Goal: Use online tool/utility

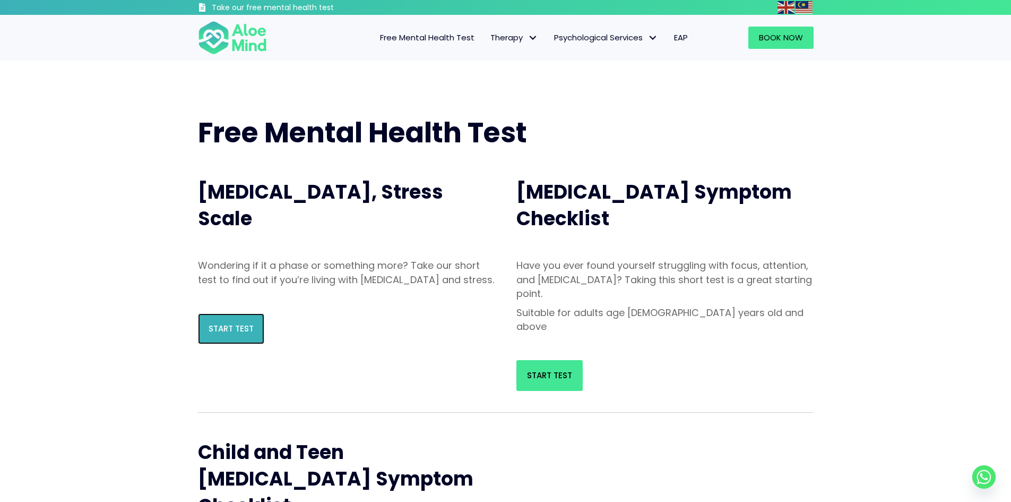
click at [218, 334] on span "Start Test" at bounding box center [231, 328] width 45 height 11
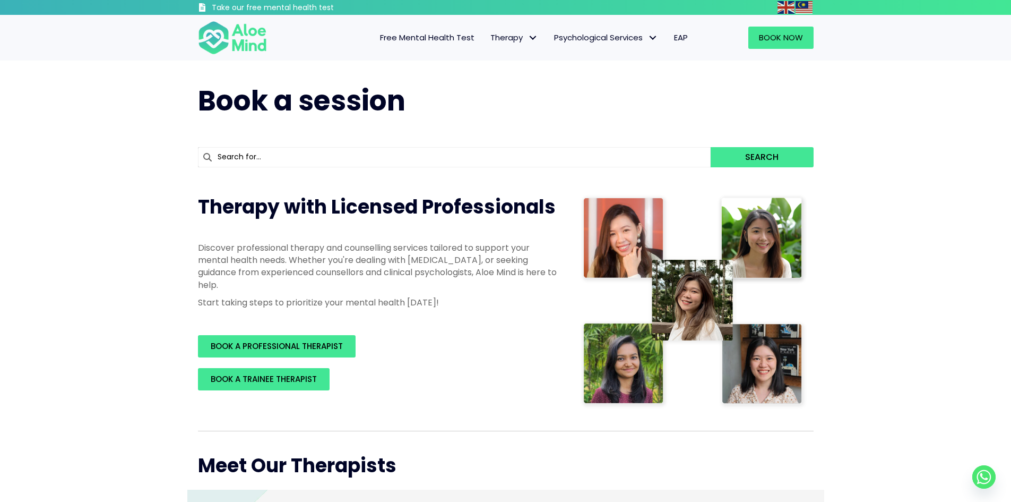
click at [392, 110] on span "Book a session" at bounding box center [302, 100] width 208 height 39
click at [260, 9] on h3 "Take our free mental health test" at bounding box center [301, 8] width 179 height 11
